Goal: Download file/media

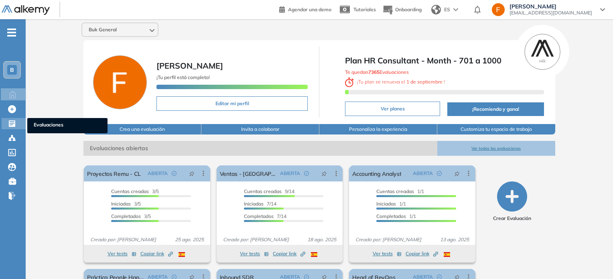
click at [18, 125] on div "Evaluaciones Evaluaciones" at bounding box center [14, 123] width 24 height 11
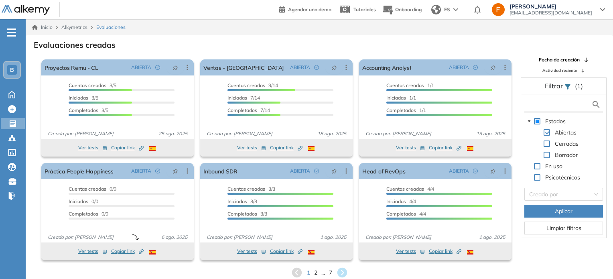
click at [558, 103] on input "text" at bounding box center [558, 104] width 65 height 8
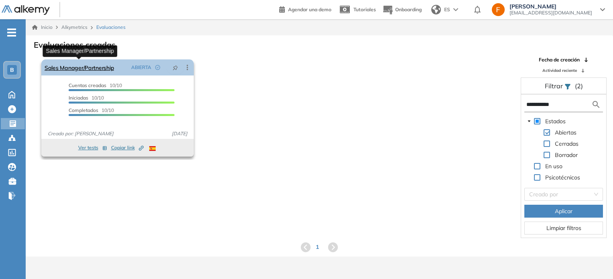
type input "**********"
click at [77, 65] on link "Sales Manager/Partnership" at bounding box center [79, 67] width 69 height 16
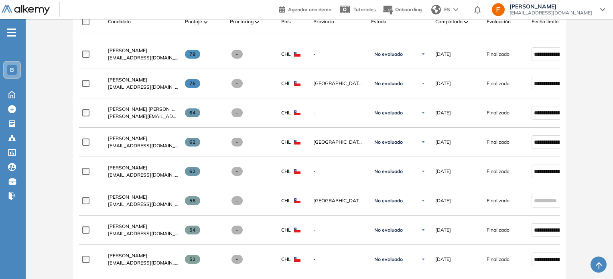
scroll to position [127, 0]
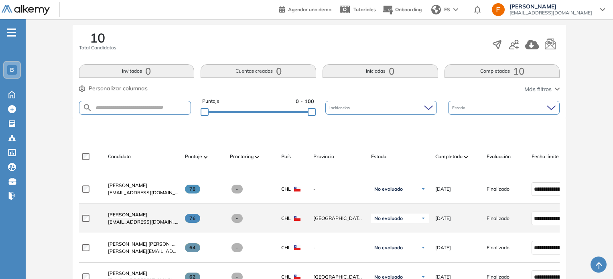
click at [128, 217] on span "[PERSON_NAME]" at bounding box center [127, 214] width 39 height 6
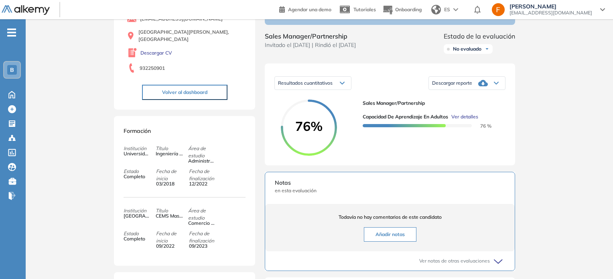
scroll to position [81, 0]
click at [463, 85] on span "Descargar reporte" at bounding box center [452, 82] width 40 height 6
click at [449, 113] on li "Descargar informe resumido" at bounding box center [462, 109] width 60 height 8
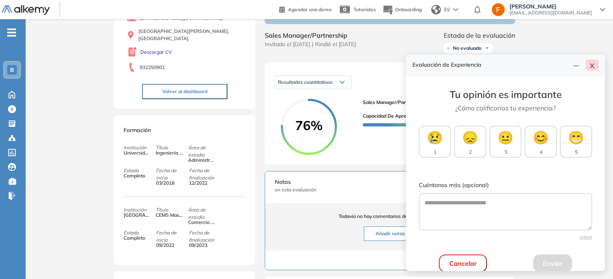
click at [592, 66] on icon "close" at bounding box center [591, 65] width 4 height 5
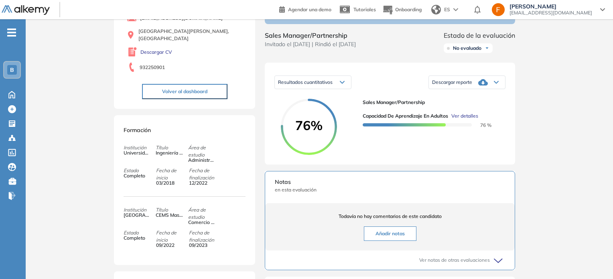
scroll to position [0, 0]
